Goal: Transaction & Acquisition: Book appointment/travel/reservation

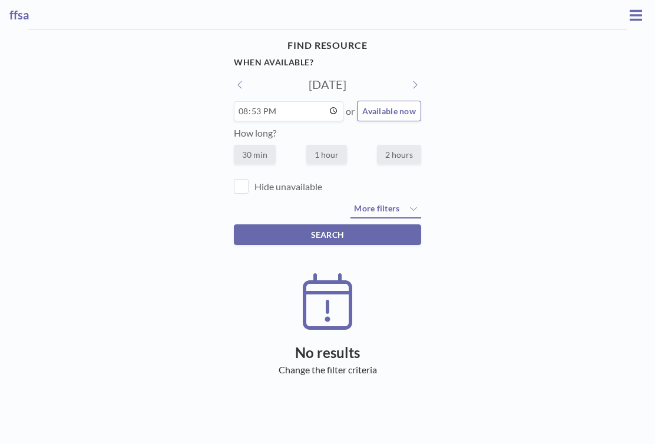
click at [631, 12] on icon at bounding box center [636, 15] width 12 height 14
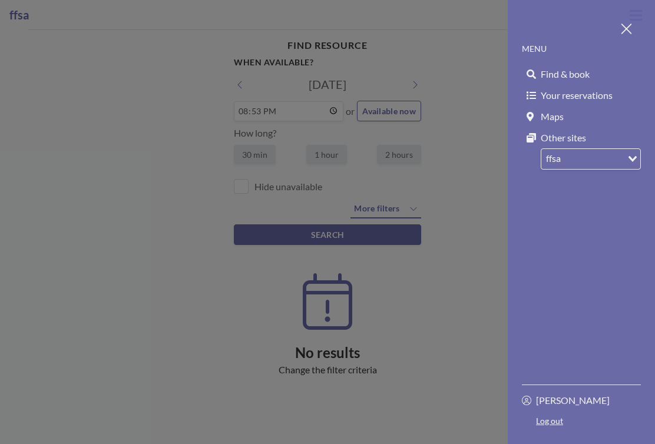
click at [586, 68] on span "Find & book" at bounding box center [565, 74] width 49 height 12
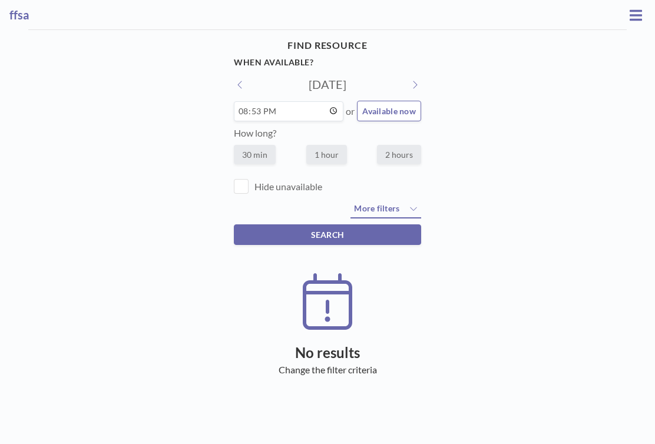
click at [408, 78] on button at bounding box center [414, 84] width 13 height 12
click at [318, 35] on h4 "FIND RESOURCE" at bounding box center [327, 45] width 187 height 21
click at [301, 36] on h4 "FIND RESOURCE" at bounding box center [327, 45] width 187 height 21
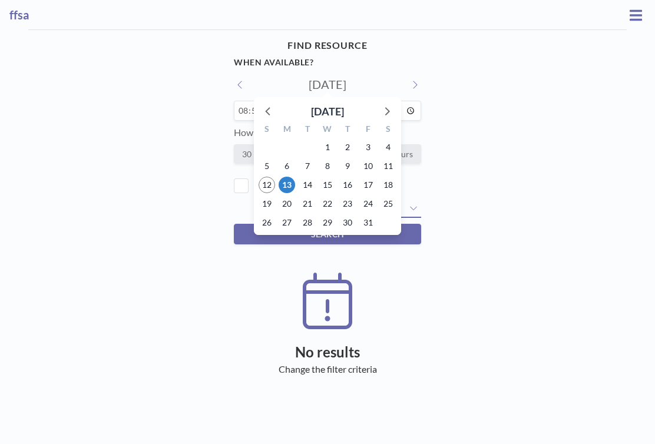
click at [310, 176] on div "14" at bounding box center [308, 185] width 20 height 19
click at [305, 177] on span "14" at bounding box center [307, 185] width 17 height 17
type input "Tue, Oct 14, 2025"
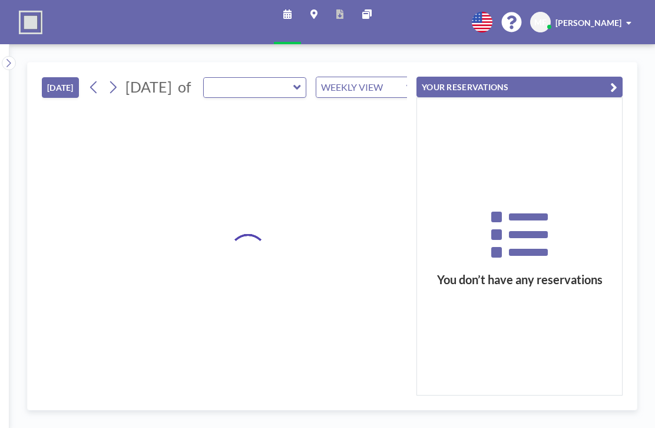
type input "Office 2 ([GEOGRAPHIC_DATA])"
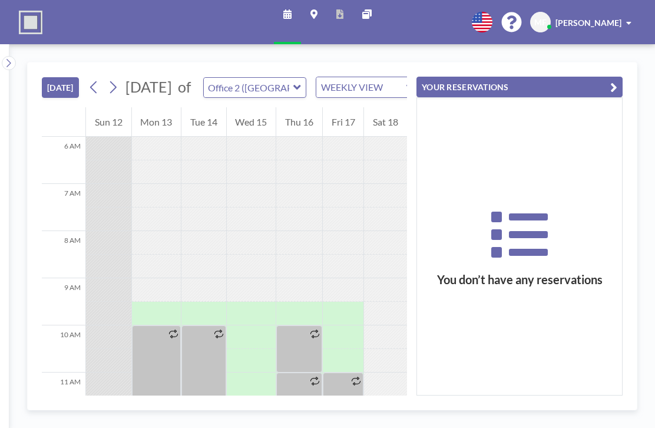
scroll to position [280, 0]
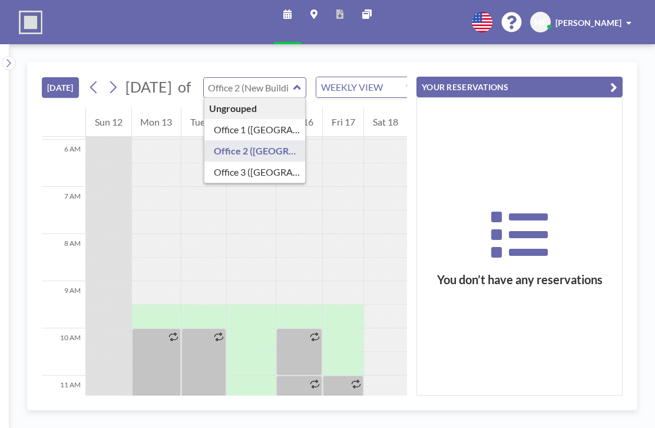
click at [276, 78] on input "text" at bounding box center [249, 87] width 90 height 19
type input "Office 1 ([GEOGRAPHIC_DATA])"
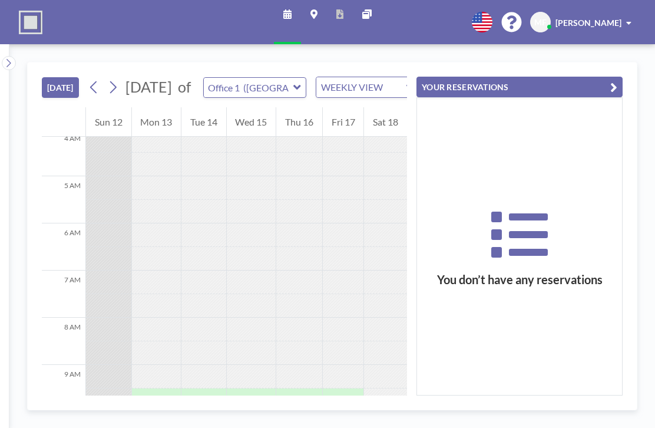
scroll to position [226, 0]
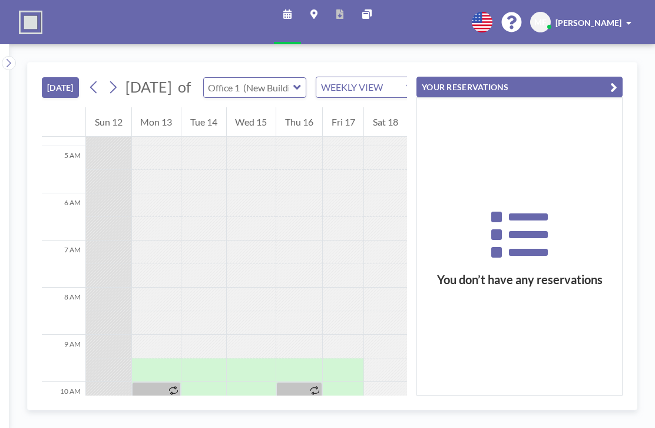
click at [294, 78] on input "text" at bounding box center [249, 87] width 90 height 19
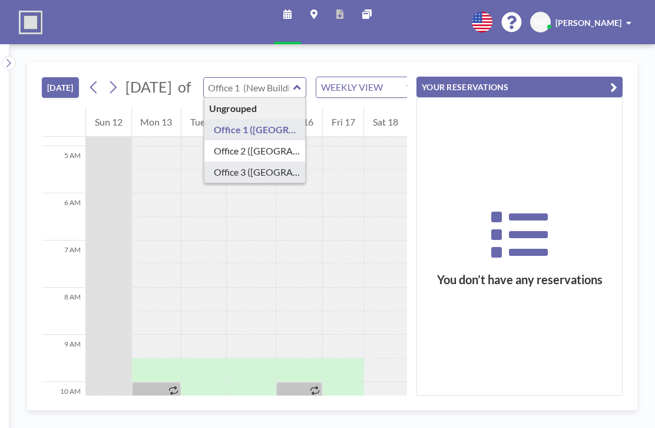
type input "Office 3 ([GEOGRAPHIC_DATA])"
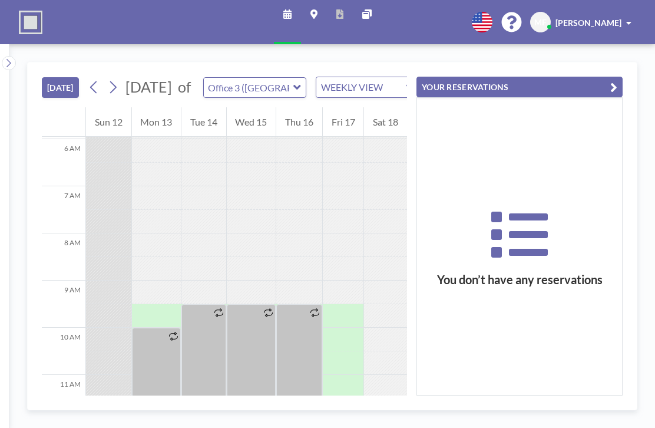
scroll to position [271, 0]
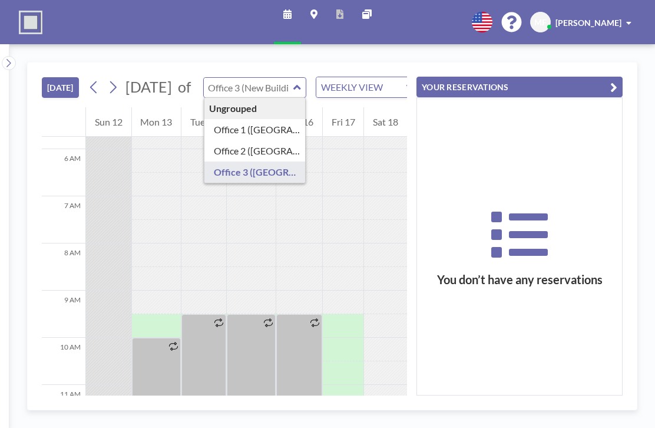
click at [278, 78] on input "text" at bounding box center [249, 87] width 90 height 19
type input "Office 3 ([GEOGRAPHIC_DATA])"
click at [364, 267] on div at bounding box center [343, 279] width 41 height 24
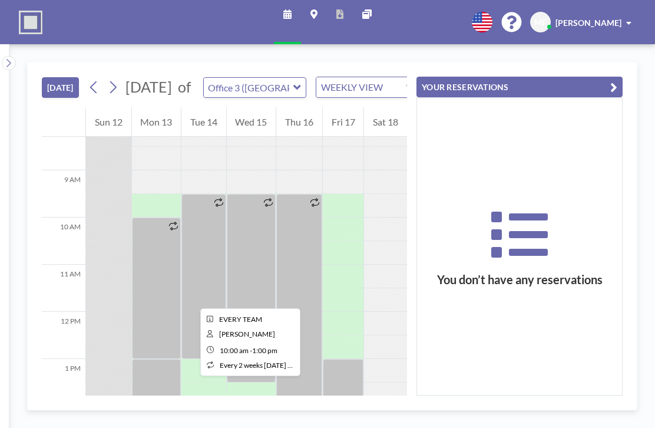
scroll to position [298, 0]
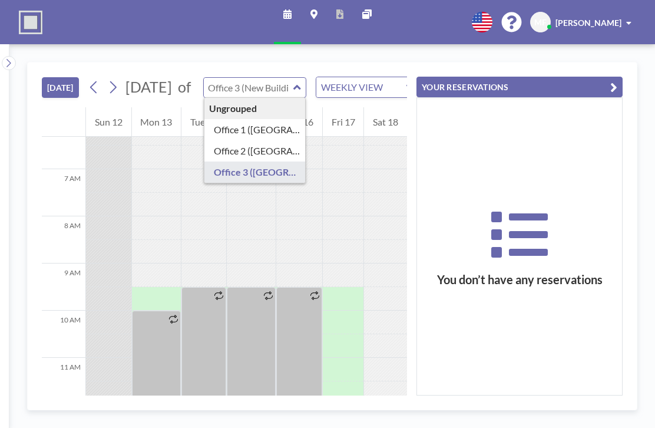
click at [263, 78] on input "text" at bounding box center [249, 87] width 90 height 19
type input "Office 2 ([GEOGRAPHIC_DATA])"
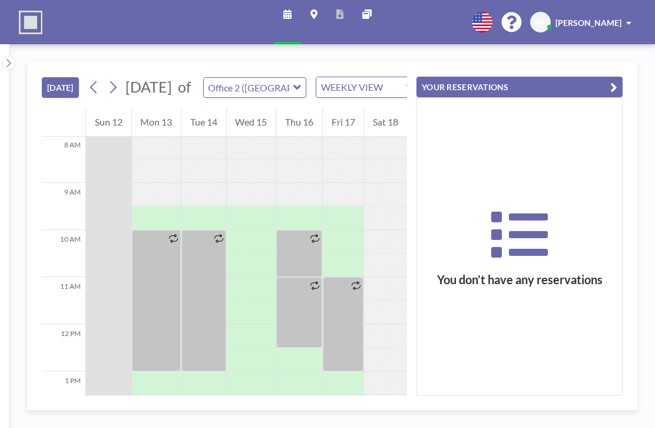
scroll to position [371, 0]
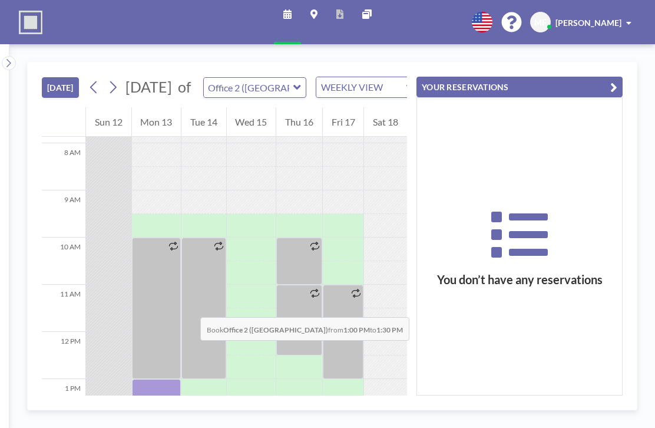
click at [151, 379] on div at bounding box center [157, 391] width 50 height 24
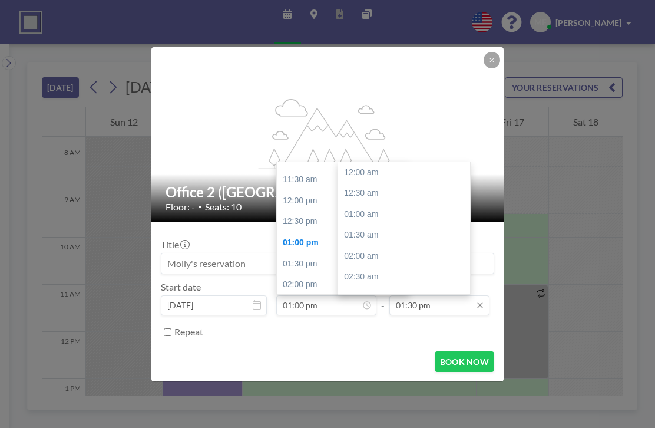
scroll to position [493, 0]
click at [433, 295] on input "01:30 pm" at bounding box center [440, 305] width 100 height 20
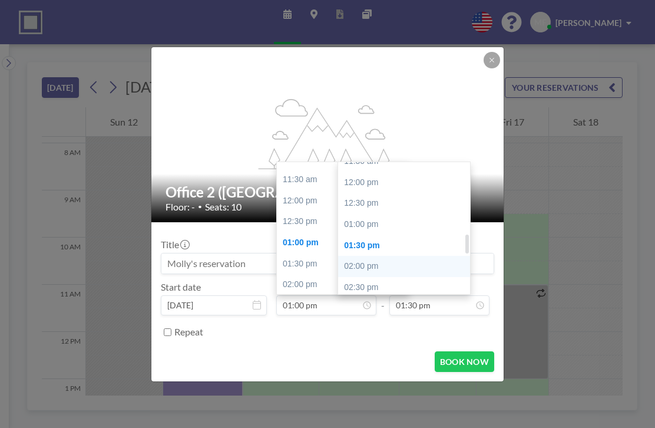
click at [374, 256] on div "02:00 pm" at bounding box center [406, 266] width 136 height 21
type input "02:00 pm"
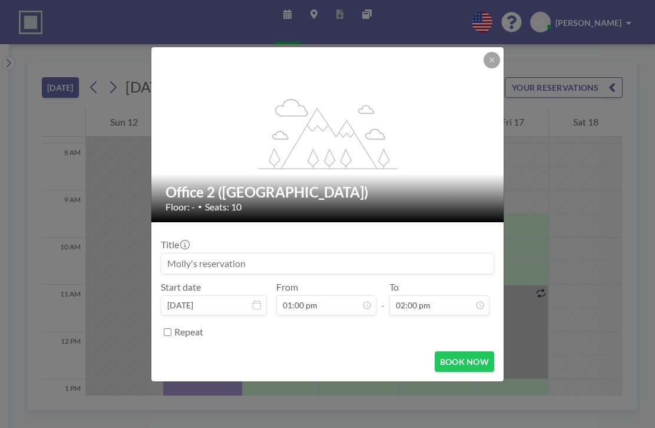
click at [335, 319] on form "Title Start date [DATE] From 01:00 pm - To 02:00 pm Repeat BOOK NOW" at bounding box center [327, 301] width 352 height 159
click at [365, 253] on input at bounding box center [327, 263] width 332 height 20
click at [443, 351] on button "BOOK NOW" at bounding box center [465, 361] width 60 height 21
type input "Music Theory Training"
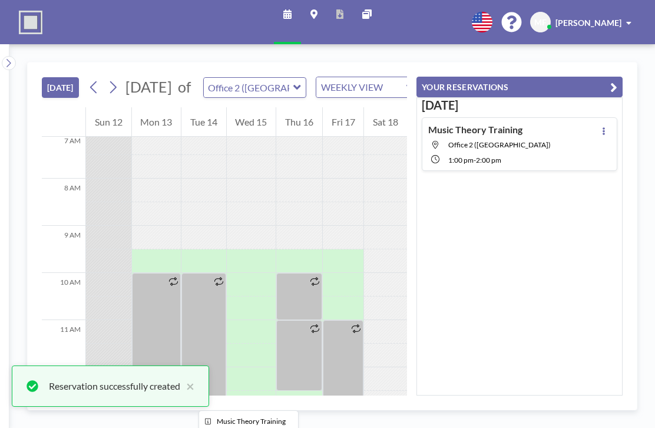
scroll to position [338, 0]
